Goal: Information Seeking & Learning: Understand process/instructions

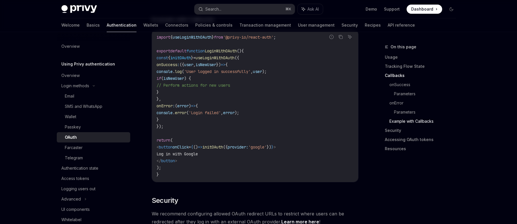
scroll to position [1065, 0]
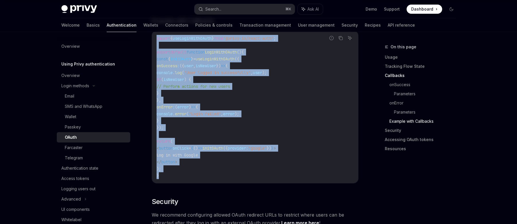
drag, startPoint x: 182, startPoint y: 173, endPoint x: 149, endPoint y: 38, distance: 139.1
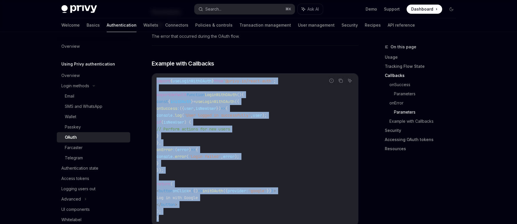
scroll to position [1023, 0]
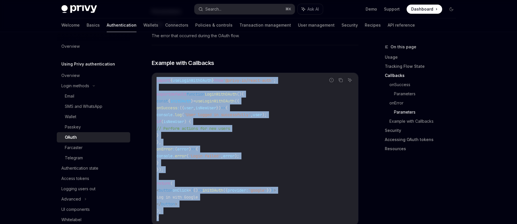
copy code "import { useLoginWithOAuth } from '@privy-io/react-auth' ; export default funct…"
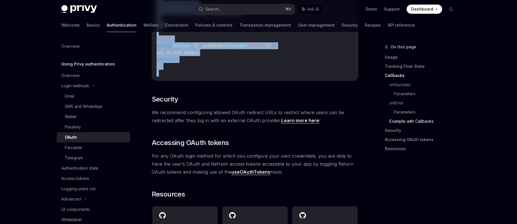
scroll to position [1168, 0]
click at [289, 121] on link "Learn more here" at bounding box center [300, 121] width 38 height 6
type textarea "*"
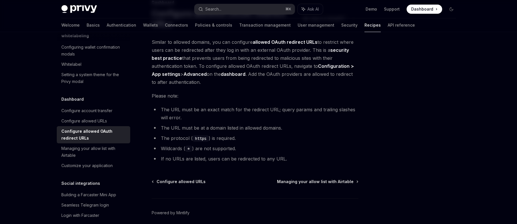
scroll to position [42, 0]
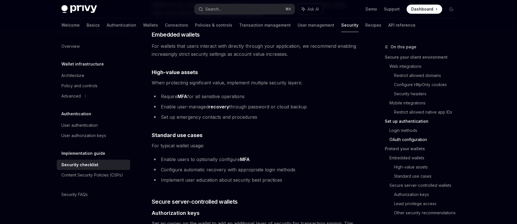
scroll to position [780, 0]
